Goal: Task Accomplishment & Management: Use online tool/utility

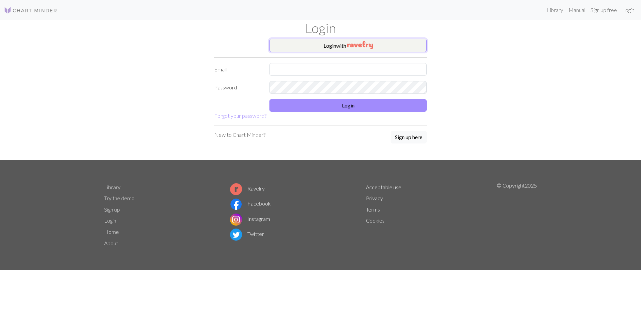
click at [359, 42] on img "button" at bounding box center [360, 45] width 26 height 8
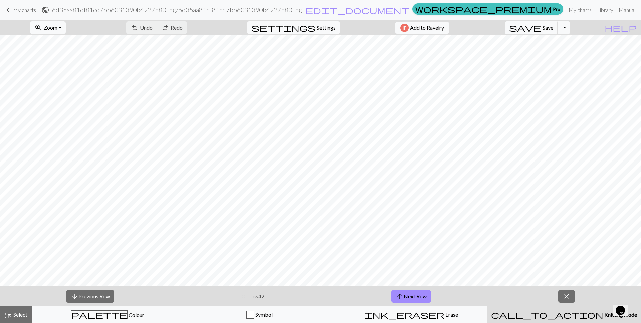
scroll to position [207, 0]
click at [402, 296] on span "arrow_upward" at bounding box center [400, 296] width 8 height 9
click at [422, 293] on button "arrow_upward Next Row" at bounding box center [411, 296] width 40 height 13
click at [541, 26] on span "save" at bounding box center [525, 27] width 32 height 9
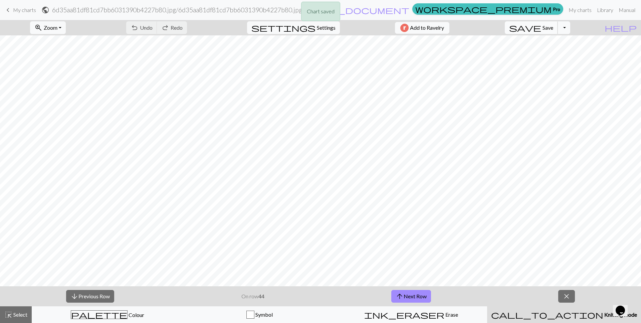
click at [549, 26] on div "Chart saved" at bounding box center [320, 13] width 641 height 26
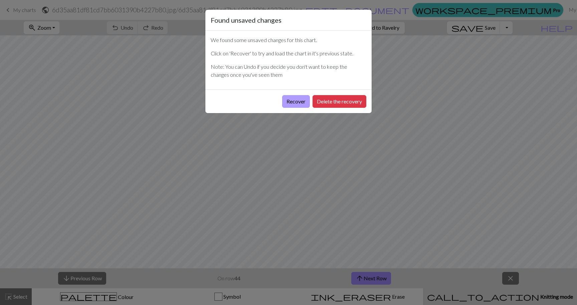
click at [302, 107] on button "Recover" at bounding box center [296, 101] width 28 height 13
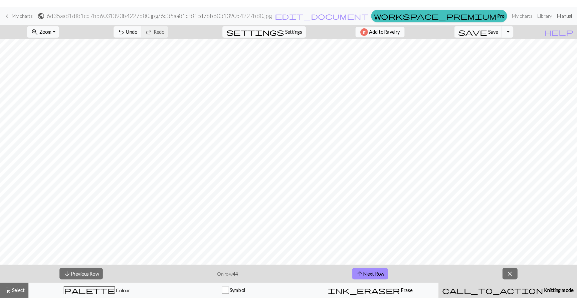
scroll to position [252, 0]
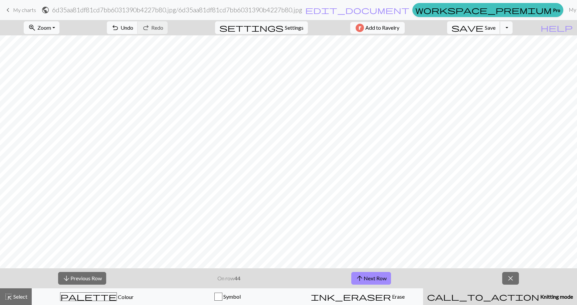
click at [484, 28] on span "save" at bounding box center [467, 27] width 32 height 9
click at [368, 275] on button "arrow_upward Next Row" at bounding box center [371, 278] width 40 height 13
click at [10, 299] on span "highlight_alt" at bounding box center [8, 296] width 8 height 9
click at [539, 297] on span "Knitting mode" at bounding box center [556, 297] width 34 height 6
click at [498, 24] on button "save Save Save" at bounding box center [473, 27] width 53 height 13
